Goal: Transaction & Acquisition: Purchase product/service

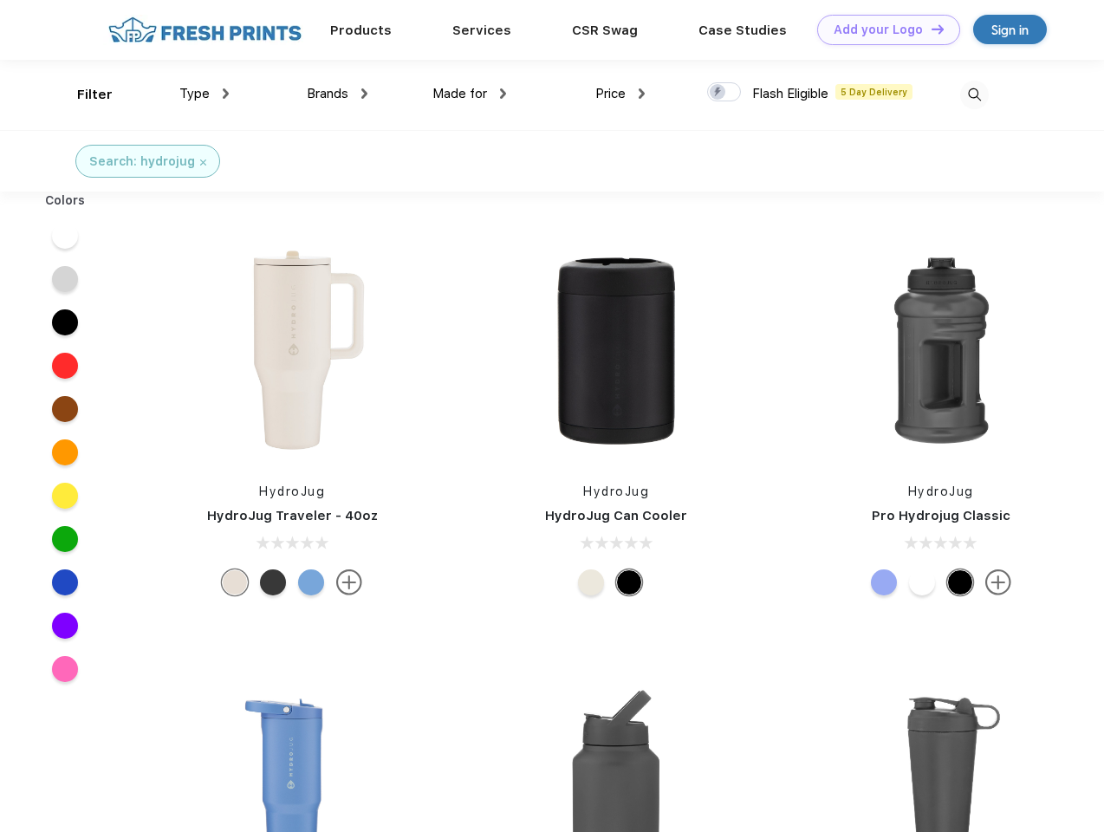
click at [882, 29] on link "Add your Logo Design Tool" at bounding box center [888, 30] width 143 height 30
click at [0, 0] on div "Design Tool" at bounding box center [0, 0] width 0 height 0
click at [930, 29] on link "Add your Logo Design Tool" at bounding box center [888, 30] width 143 height 30
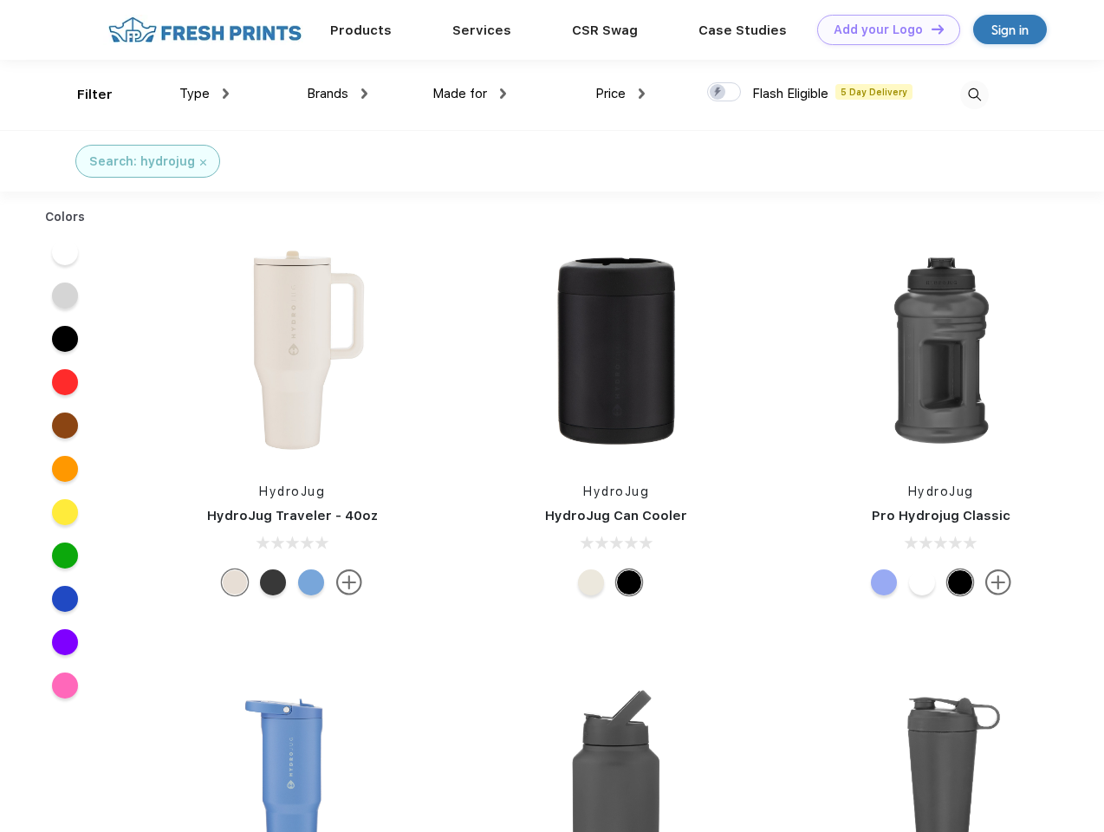
click at [83, 94] on div "Filter" at bounding box center [95, 95] width 36 height 20
click at [205, 94] on span "Type" at bounding box center [194, 94] width 30 height 16
click at [337, 94] on span "Brands" at bounding box center [328, 94] width 42 height 16
click at [470, 94] on span "Made for" at bounding box center [459, 94] width 55 height 16
click at [621, 94] on span "Price" at bounding box center [610, 94] width 30 height 16
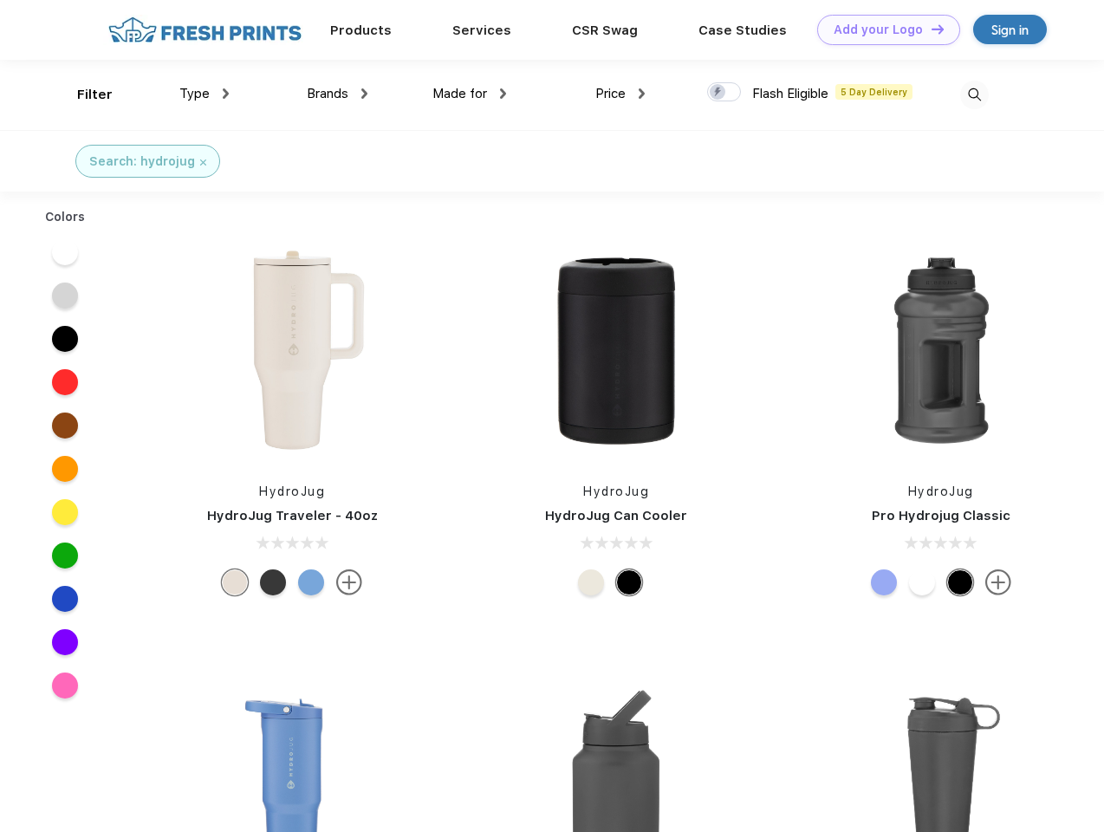
click at [725, 93] on div at bounding box center [724, 91] width 34 height 19
click at [718, 93] on input "checkbox" at bounding box center [712, 86] width 11 height 11
click at [974, 94] on img at bounding box center [974, 95] width 29 height 29
